Goal: Find specific page/section: Find specific page/section

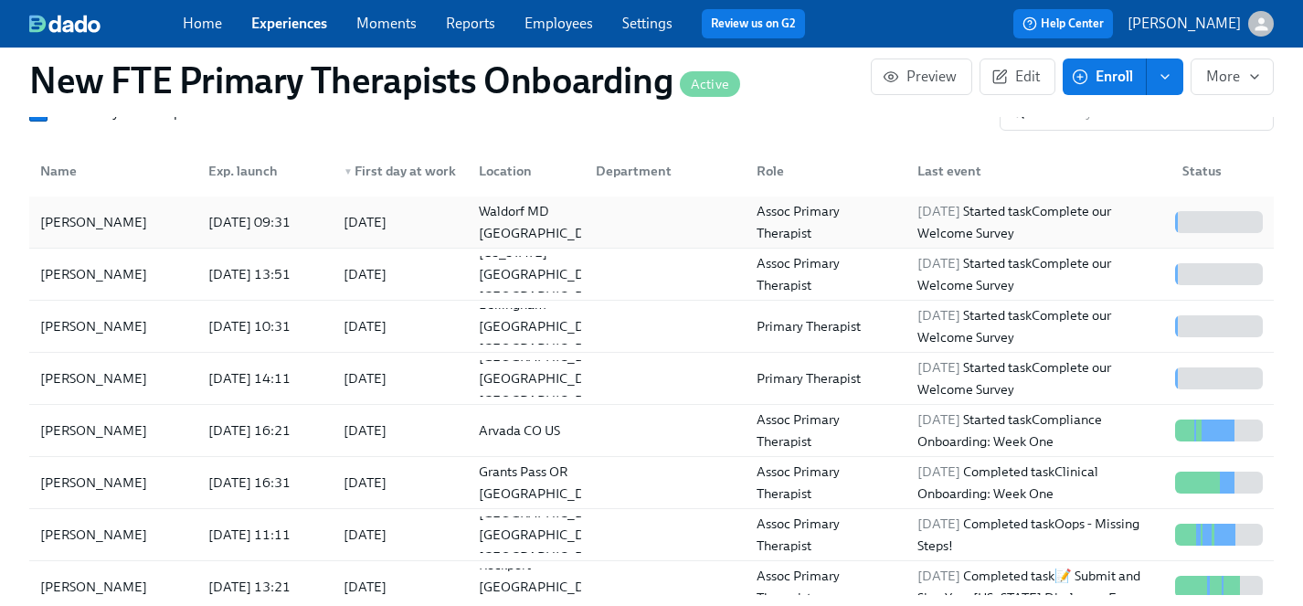
scroll to position [0, 9713]
click at [268, 21] on link "Experiences" at bounding box center [289, 23] width 76 height 17
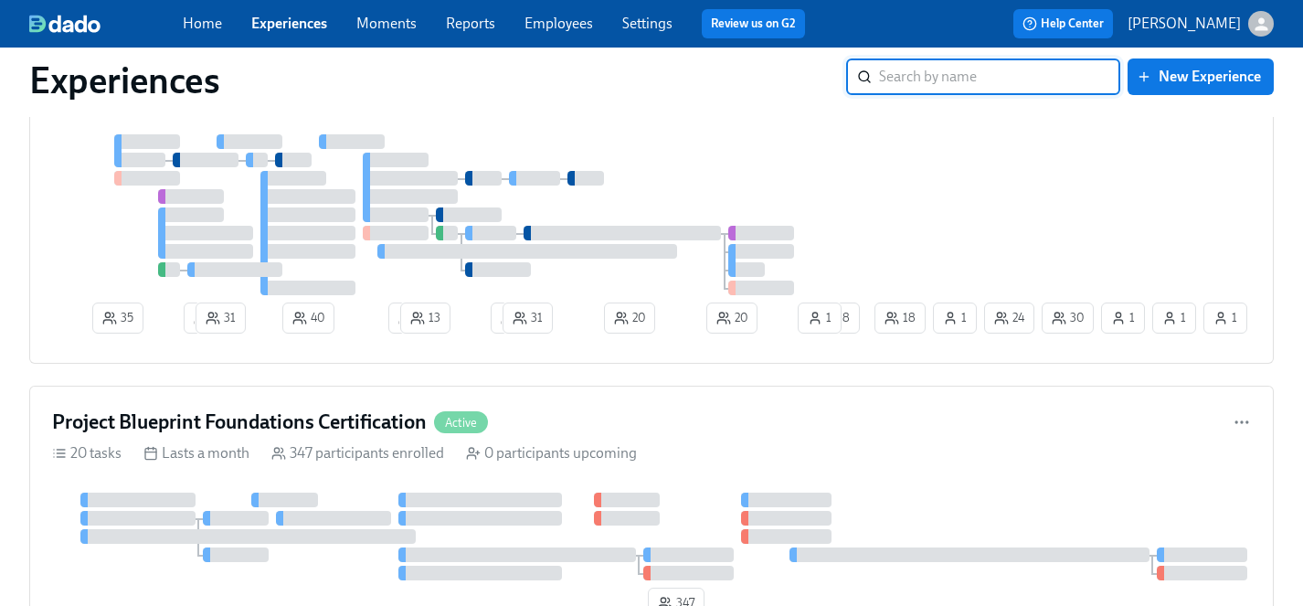
scroll to position [593, 0]
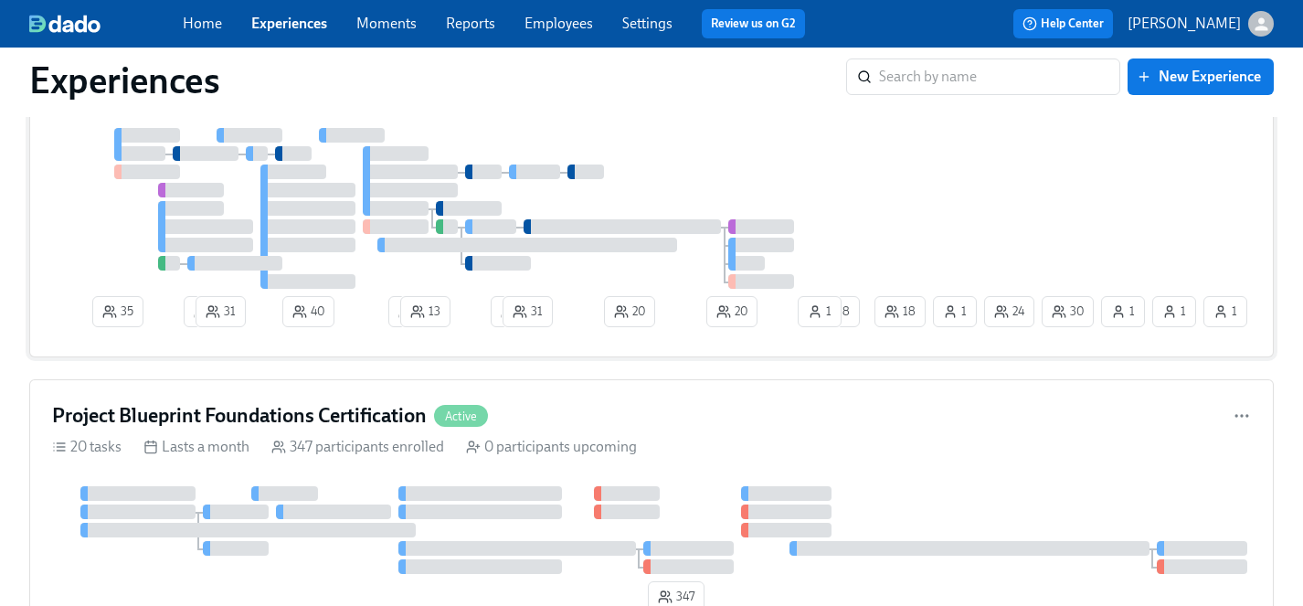
click at [692, 176] on div at bounding box center [461, 208] width 819 height 161
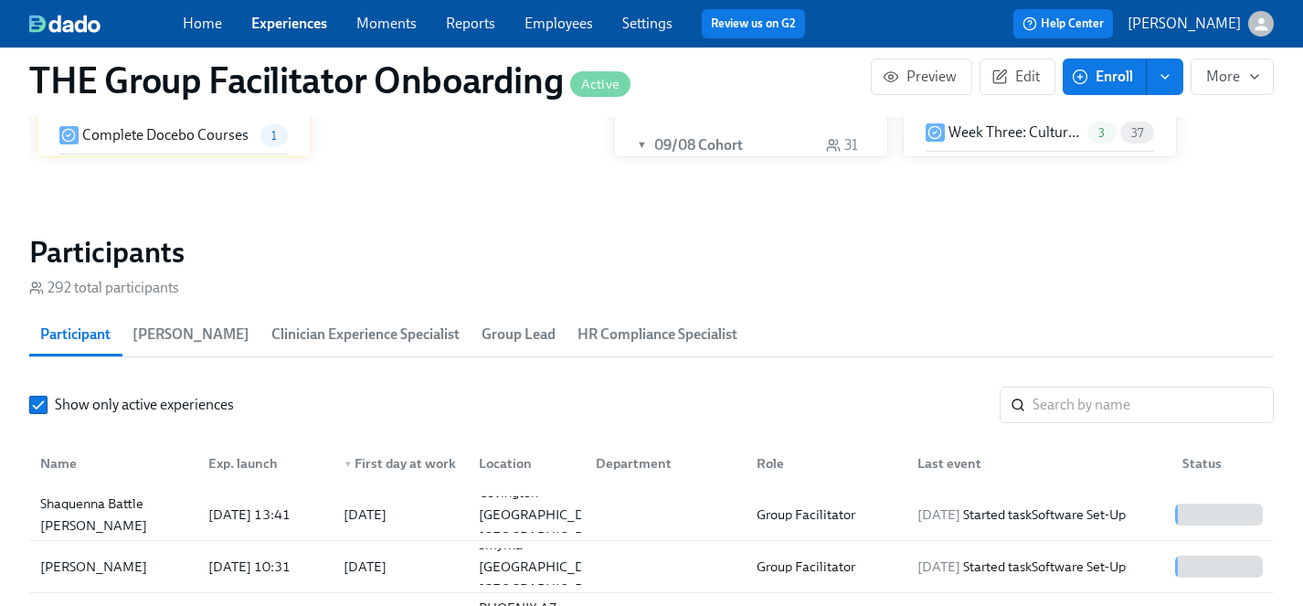
scroll to position [1495, 0]
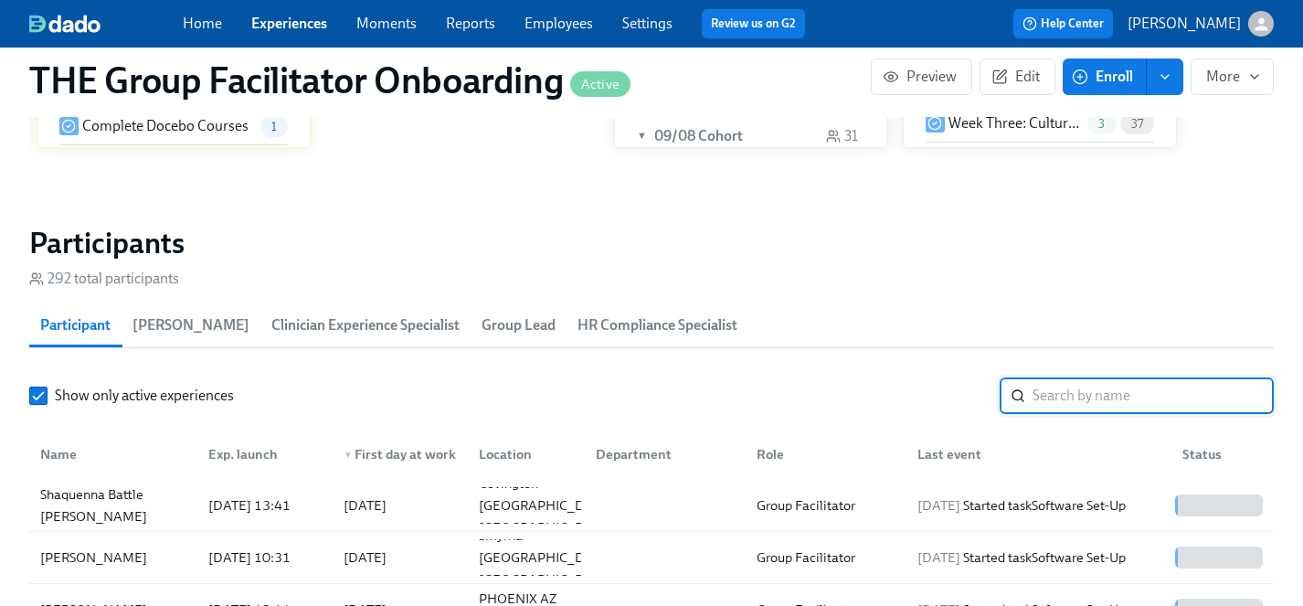
click at [1139, 401] on input "search" at bounding box center [1153, 395] width 241 height 37
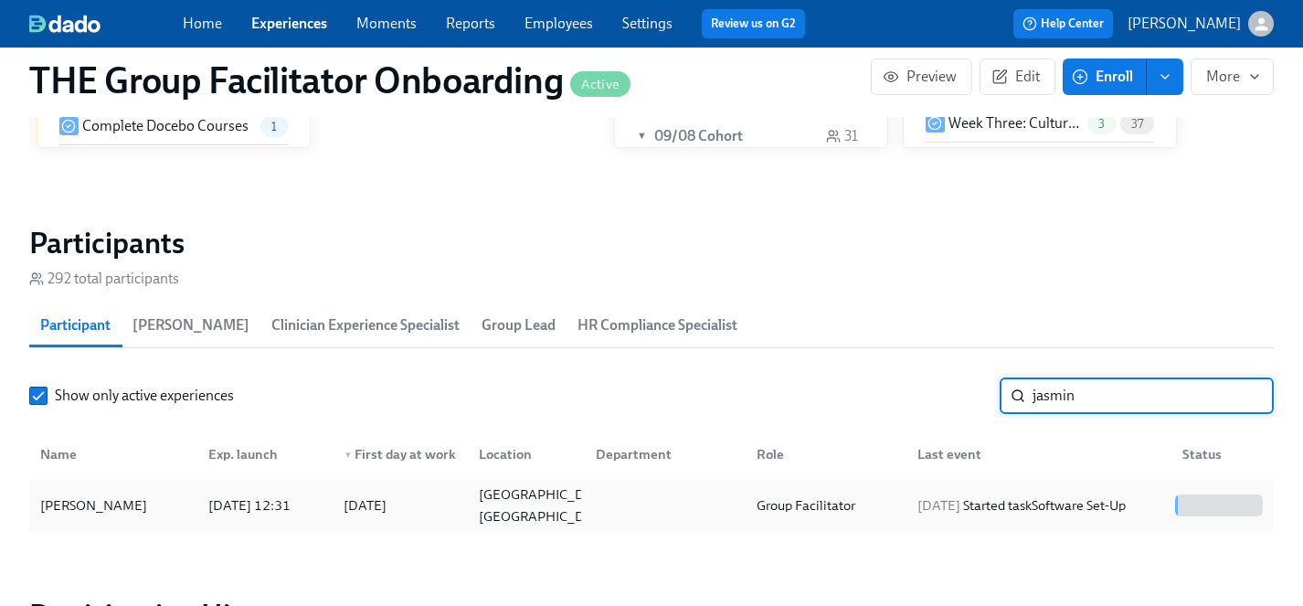
type input "jasmin"
click at [146, 502] on div "[PERSON_NAME]" at bounding box center [94, 505] width 122 height 22
